Goal: Task Accomplishment & Management: Use online tool/utility

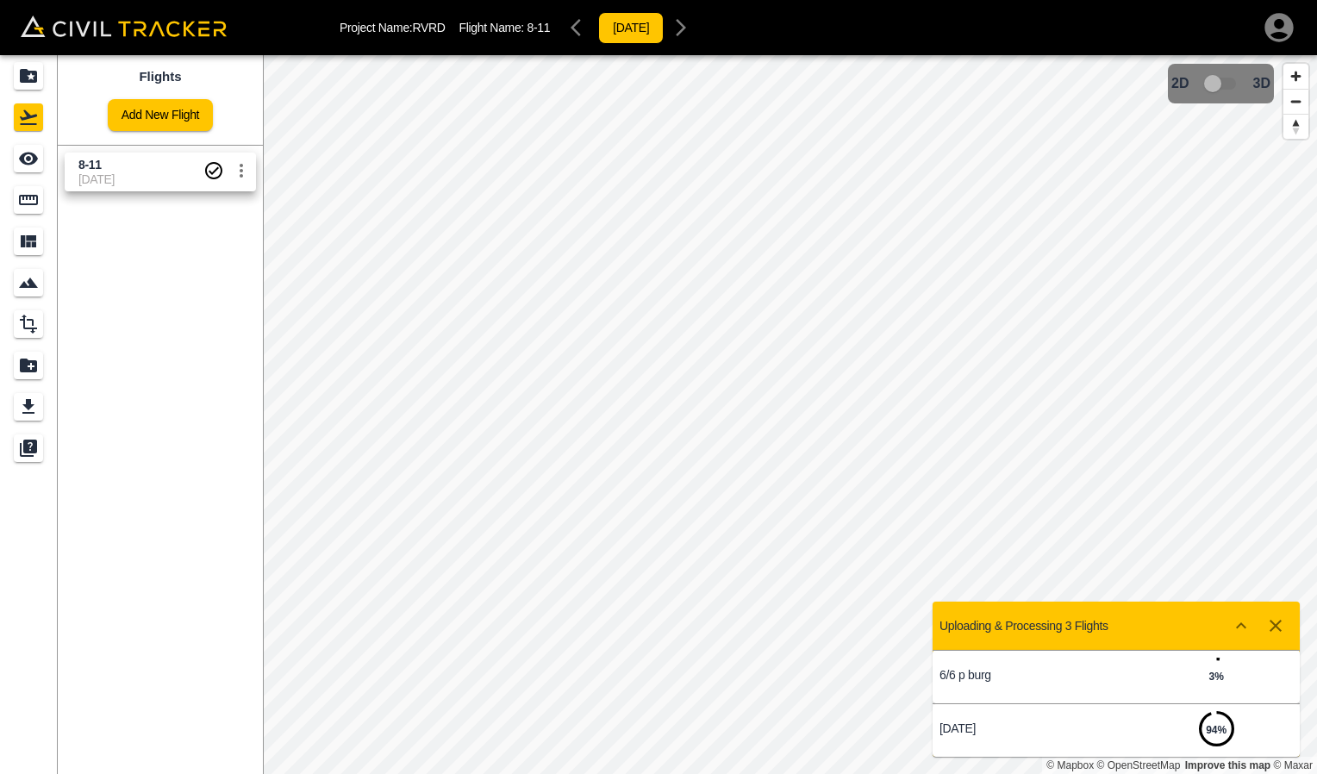
click at [156, 176] on span "[DATE]" at bounding box center [140, 179] width 125 height 14
click at [128, 168] on span "8-11" at bounding box center [140, 165] width 125 height 16
click at [137, 164] on span "8-11" at bounding box center [140, 165] width 125 height 16
click at [1272, 624] on icon "button" at bounding box center [1276, 626] width 12 height 12
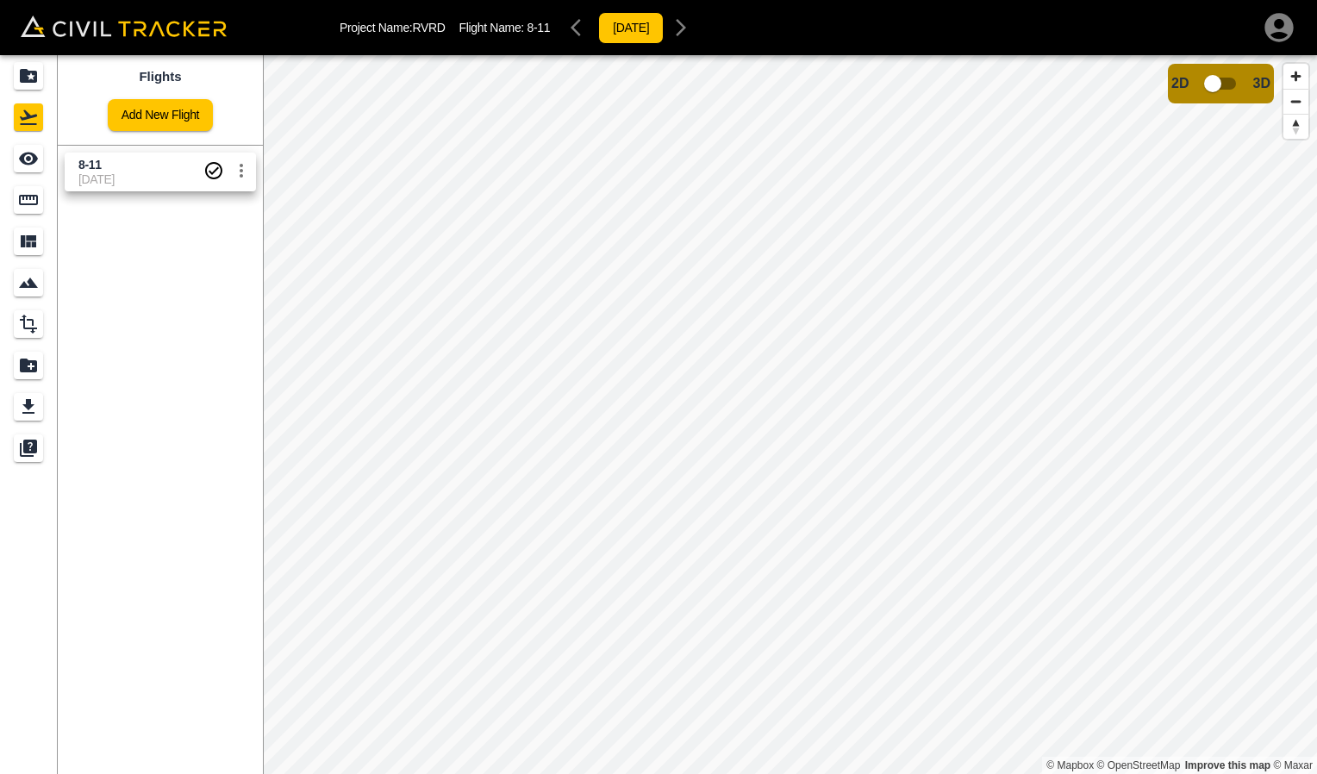
click at [446, 0] on html "Project Name: RVRD Flight Name: 8-11 [DATE] Flights Add New Flight 8-11 [DATE] …" at bounding box center [658, 387] width 1317 height 774
click at [27, 156] on icon "See" at bounding box center [28, 158] width 21 height 21
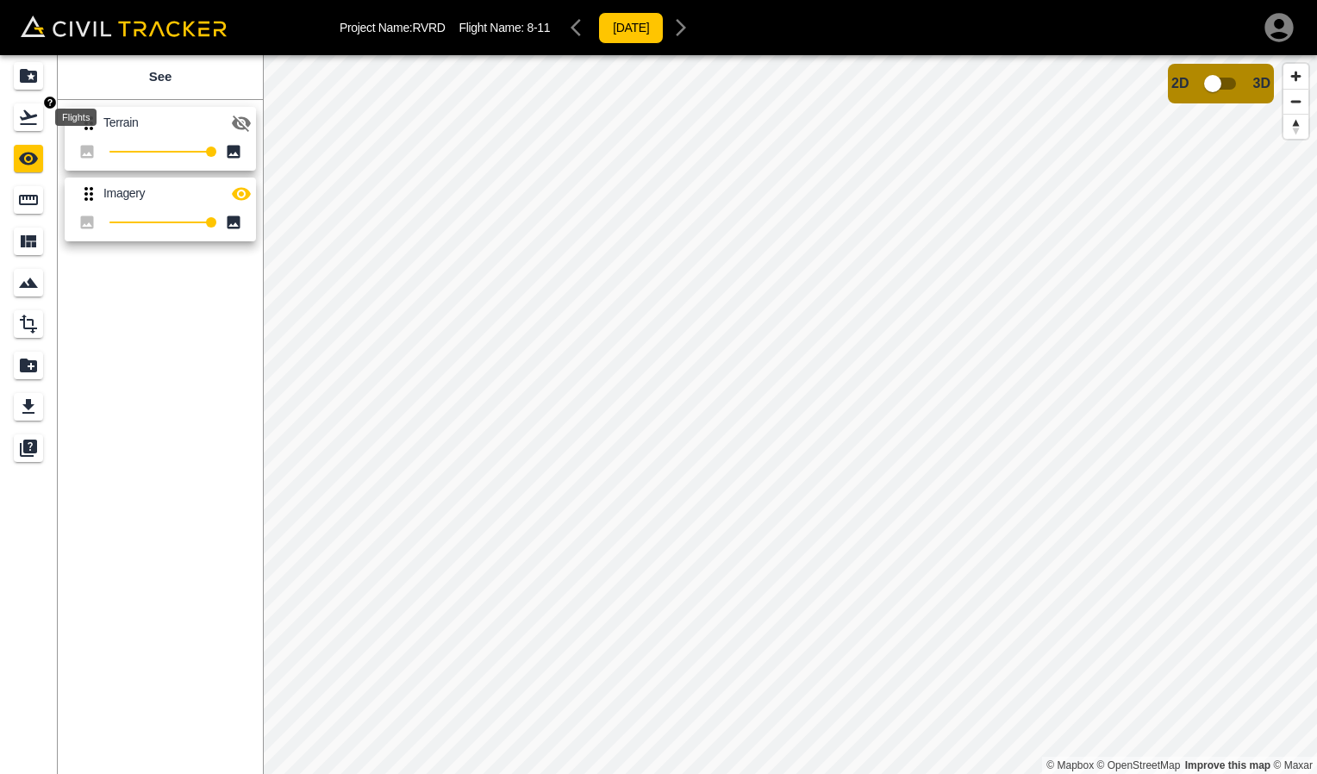
click at [22, 119] on icon "Flights" at bounding box center [28, 117] width 17 height 15
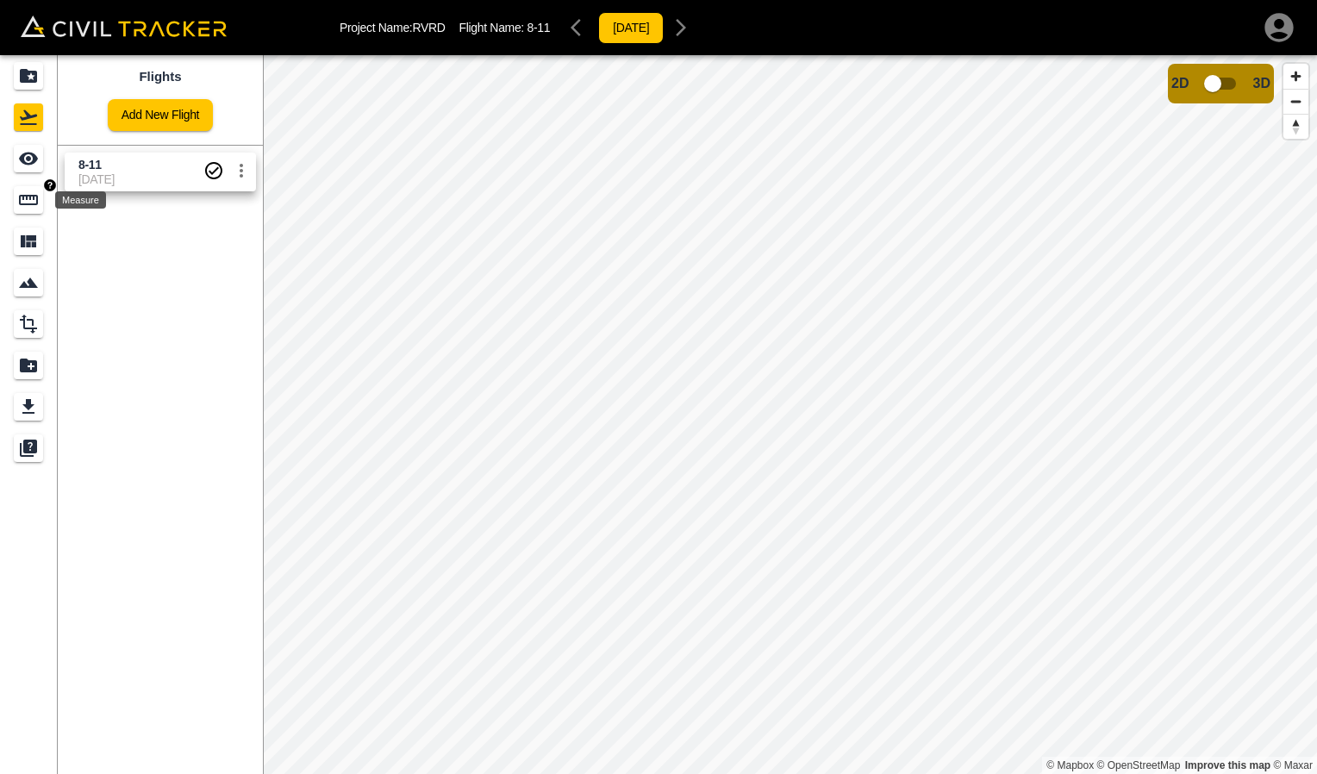
click at [34, 207] on icon "Measure" at bounding box center [28, 200] width 21 height 21
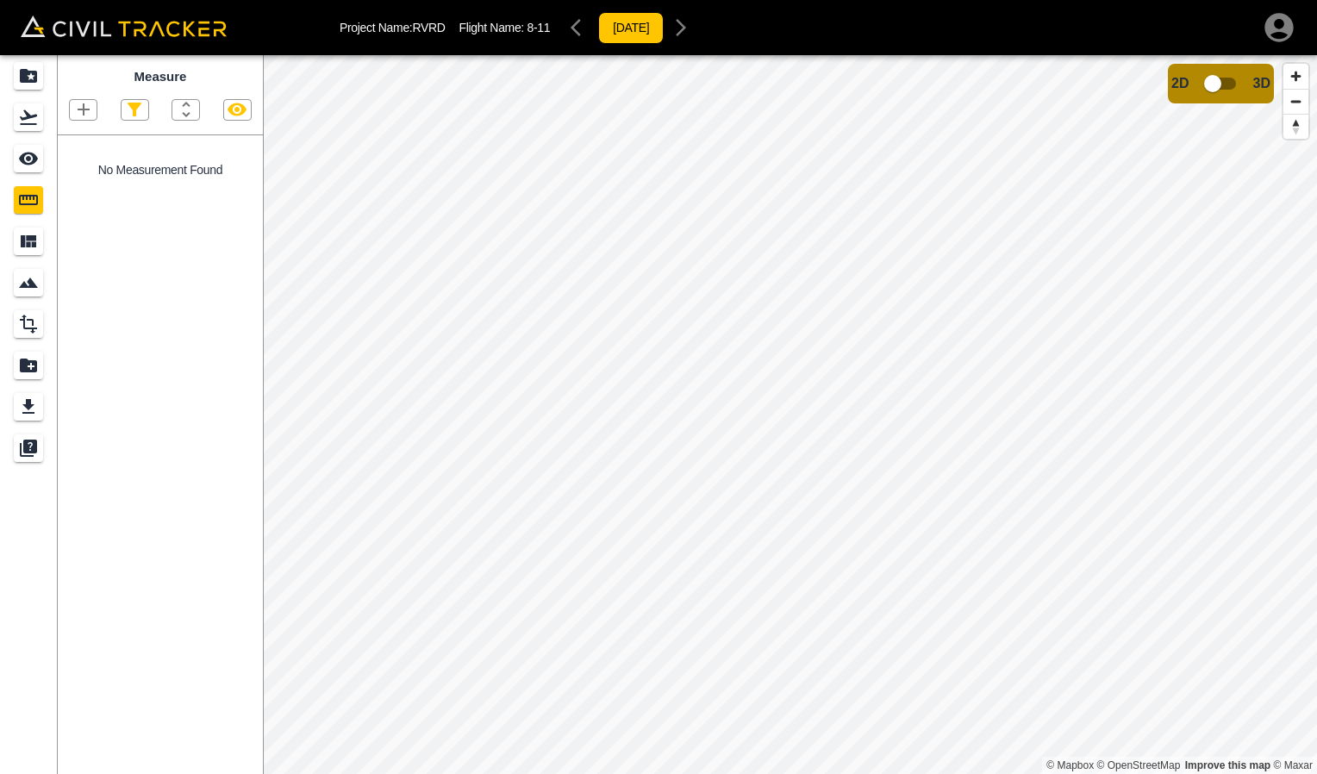
click at [86, 116] on icon "button" at bounding box center [83, 109] width 21 height 21
click at [91, 197] on p "Polygon" at bounding box center [82, 192] width 41 height 14
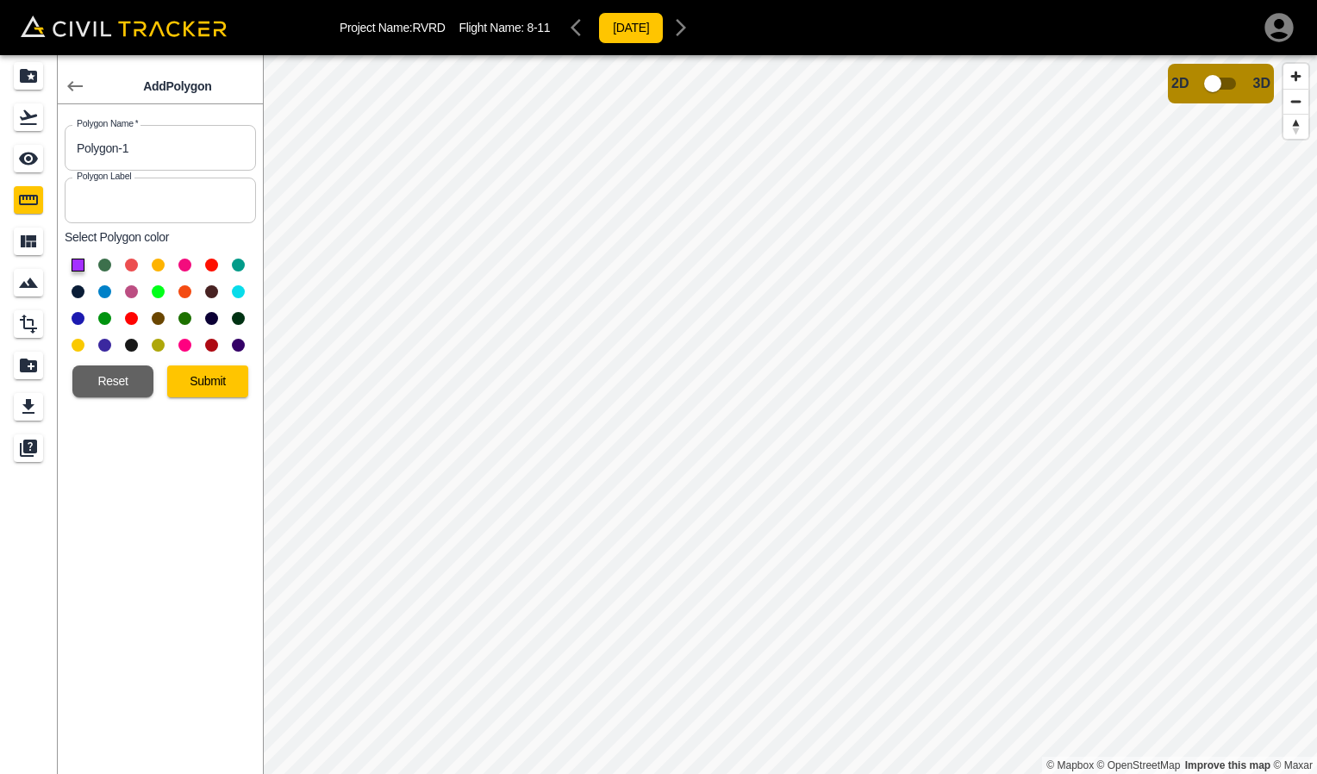
drag, startPoint x: 178, startPoint y: 145, endPoint x: 24, endPoint y: 132, distance: 154.8
click at [50, 142] on body "Project Name: RVRD Flight Name: 8-11 [DATE] Add Polygon Polygon Name   * Polygo…" at bounding box center [658, 387] width 1317 height 774
type input "1" road base"
type input "1"
click at [80, 269] on button at bounding box center [78, 265] width 13 height 13
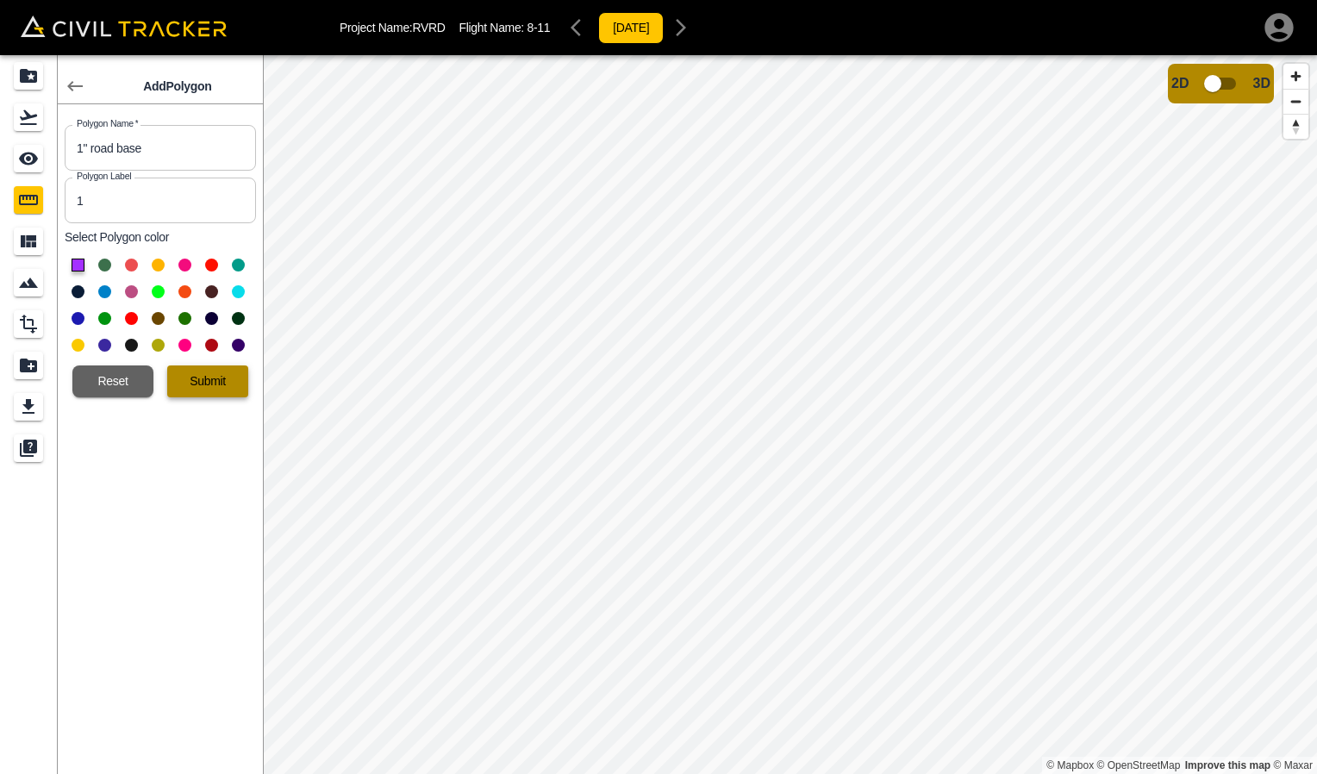
click at [196, 387] on button "Submit" at bounding box center [207, 382] width 81 height 32
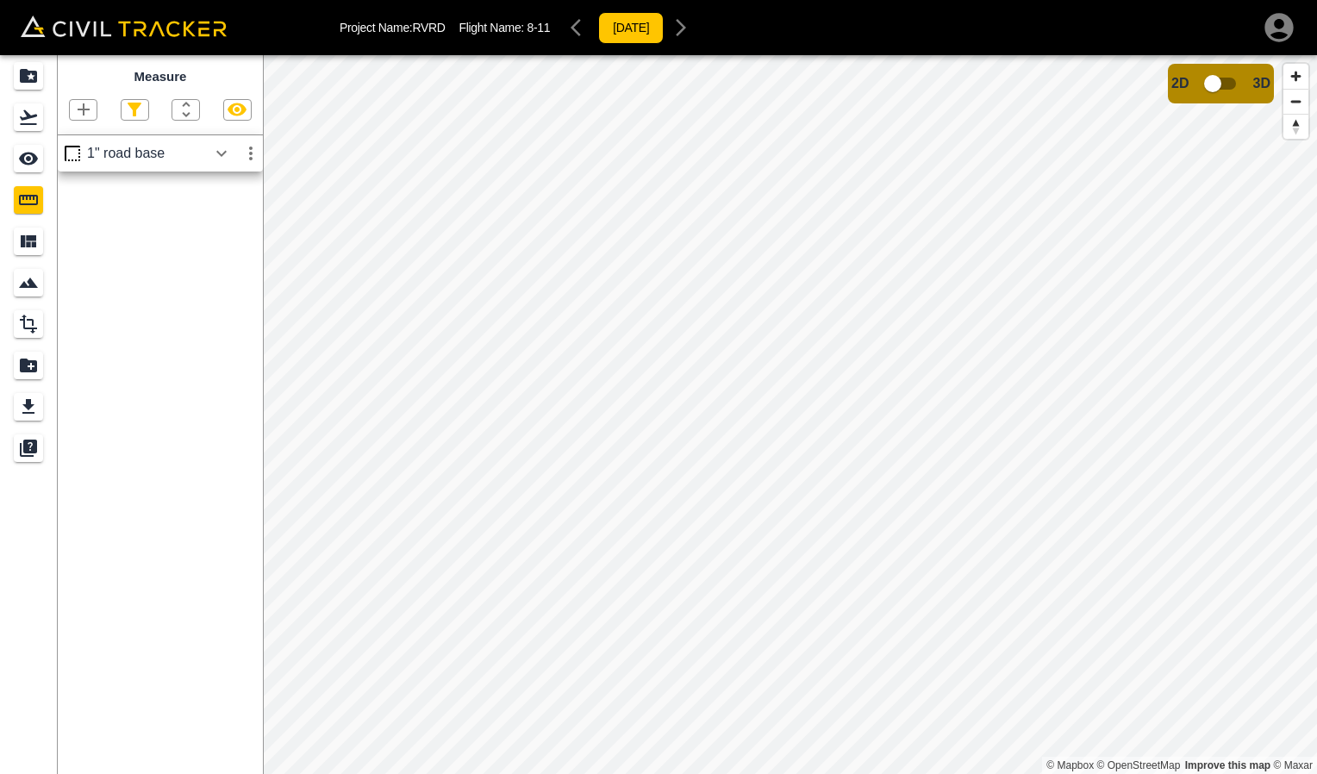
click at [184, 155] on div "1" road base" at bounding box center [147, 154] width 120 height 16
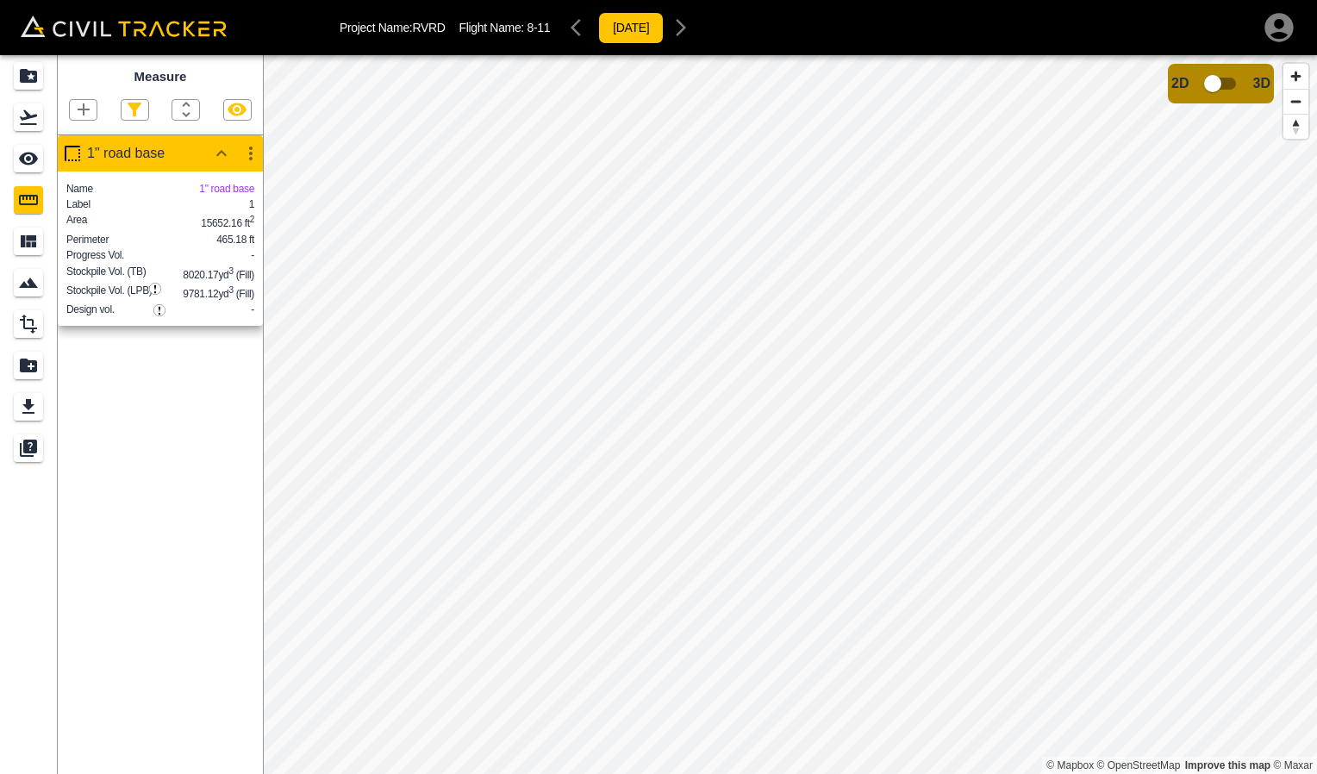
click at [87, 97] on div at bounding box center [160, 102] width 205 height 35
click at [89, 105] on icon "button" at bounding box center [83, 109] width 21 height 21
click at [81, 192] on p "Polygon" at bounding box center [82, 192] width 41 height 14
click at [95, 113] on button "button" at bounding box center [83, 110] width 27 height 20
click at [84, 187] on p "Polygon" at bounding box center [82, 192] width 41 height 14
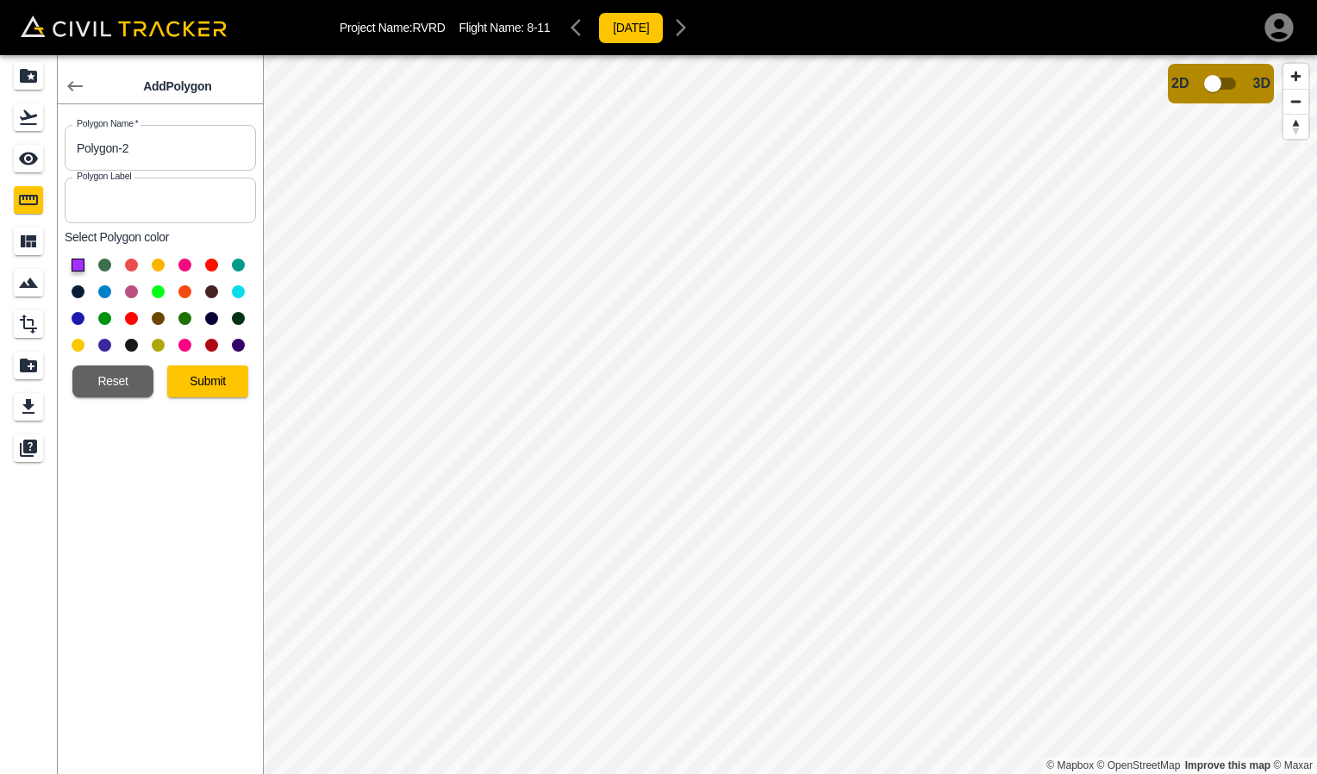
drag, startPoint x: 114, startPoint y: 147, endPoint x: 63, endPoint y: 134, distance: 52.7
click at [91, 145] on input "Polygon-2" at bounding box center [160, 148] width 191 height 46
type input "P"
type input "1" road base"
type input "1"
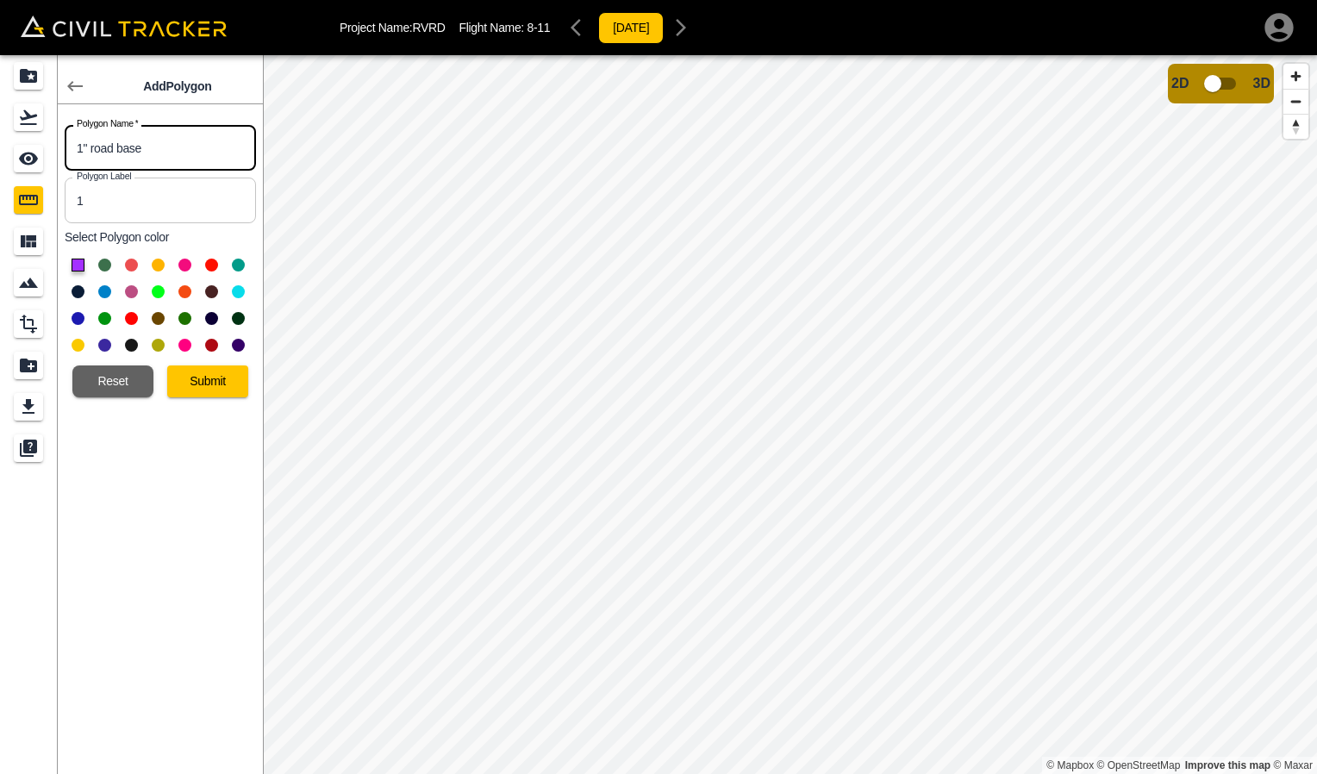
click at [109, 263] on button at bounding box center [104, 265] width 13 height 13
click at [197, 386] on button "Submit" at bounding box center [207, 382] width 81 height 32
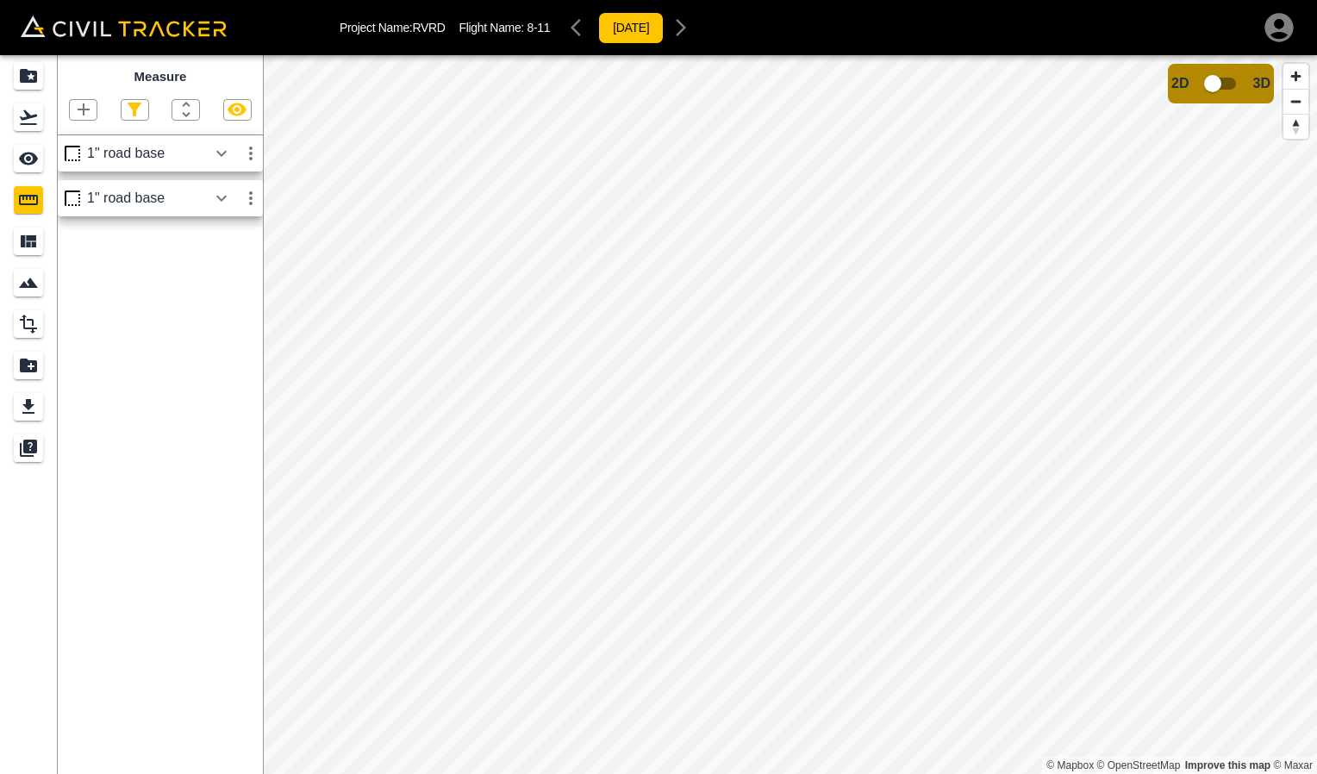
click at [173, 197] on div "1" road base" at bounding box center [147, 199] width 120 height 16
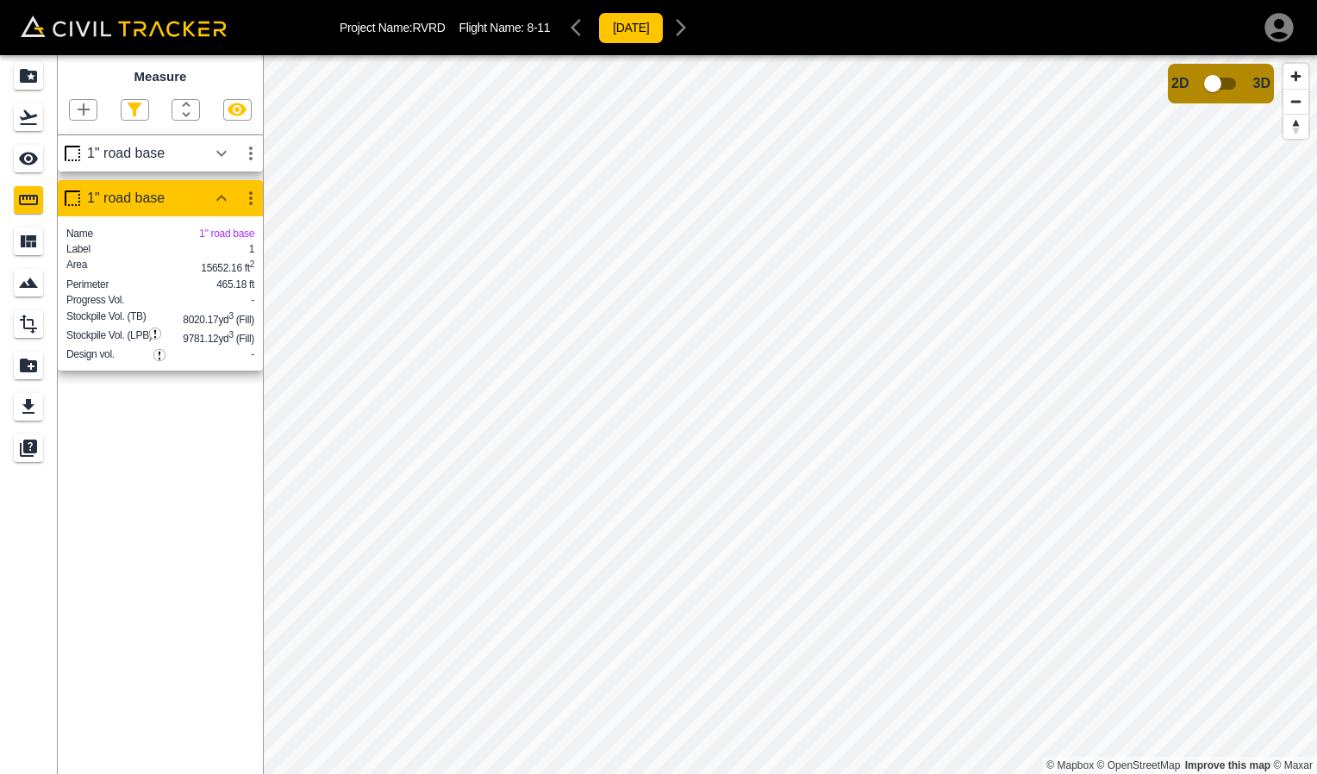
click at [176, 169] on div "1" road base" at bounding box center [160, 153] width 205 height 36
